Goal: Information Seeking & Learning: Understand process/instructions

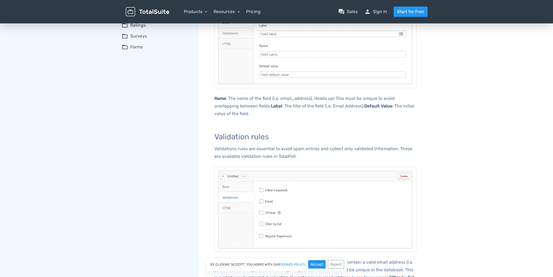
scroll to position [272, 0]
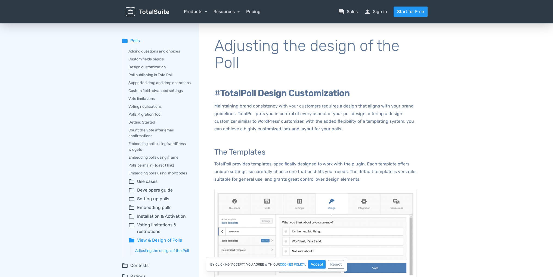
scroll to position [91, 0]
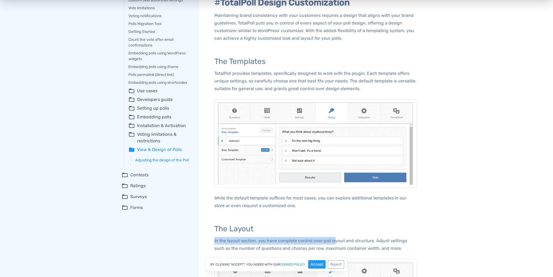
drag, startPoint x: 310, startPoint y: 229, endPoint x: 335, endPoint y: 238, distance: 25.6
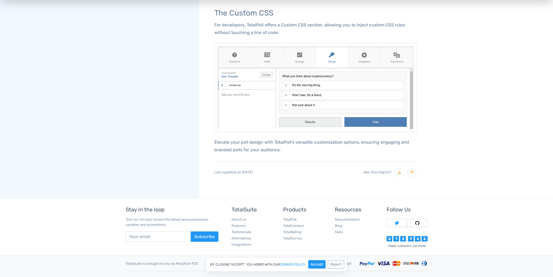
scroll to position [1180, 0]
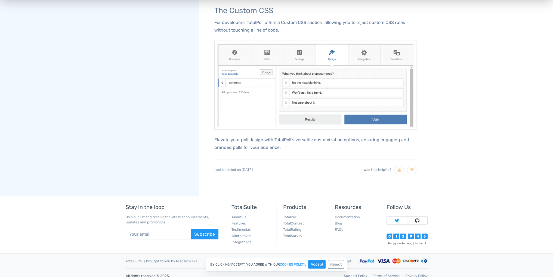
click at [284, 31] on p "For developers, TotalPoll offers a Custom CSS section, allowing you to inject c…" at bounding box center [316, 26] width 202 height 15
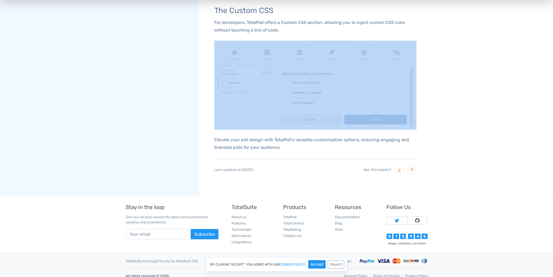
click at [284, 31] on p "For developers, TotalPoll offers a Custom CSS section, allowing you to inject c…" at bounding box center [316, 26] width 202 height 15
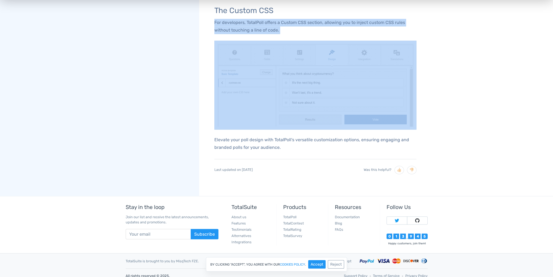
click at [284, 31] on p "For developers, TotalPoll offers a Custom CSS section, allowing you to inject c…" at bounding box center [316, 26] width 202 height 15
click at [298, 31] on p "For developers, TotalPoll offers a Custom CSS section, allowing you to inject c…" at bounding box center [316, 26] width 202 height 15
